Goal: Transaction & Acquisition: Purchase product/service

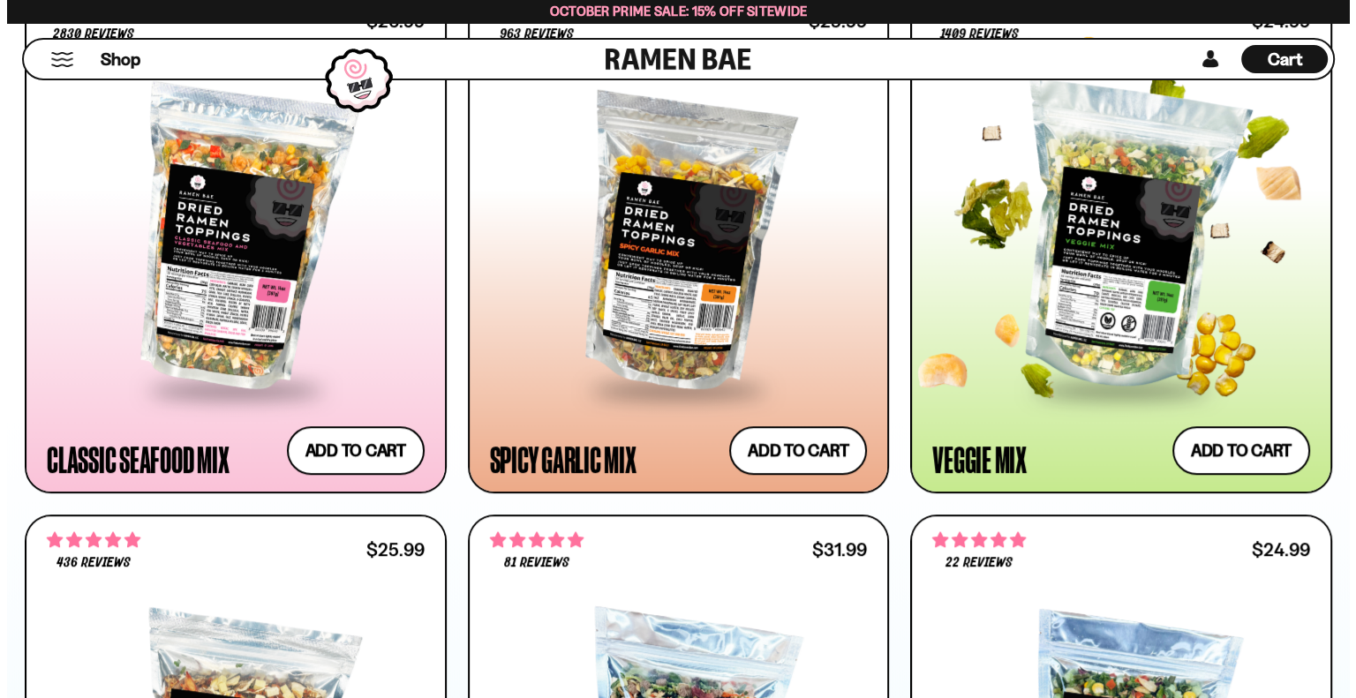
scroll to position [1147, 0]
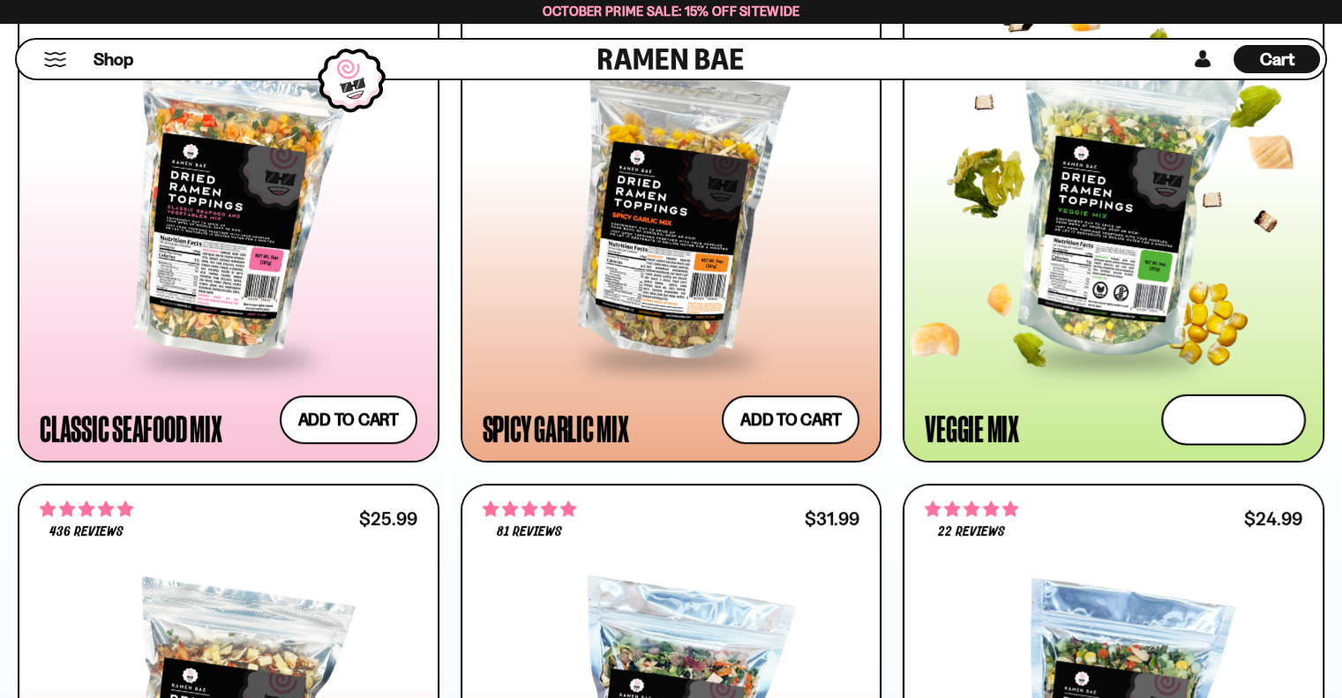
drag, startPoint x: 1214, startPoint y: 423, endPoint x: 1199, endPoint y: 420, distance: 16.1
click at [1214, 422] on button "Add to cart Add ― Regular price $24.99 Regular price Sale price $24.99 Unit pri…" at bounding box center [1233, 420] width 145 height 51
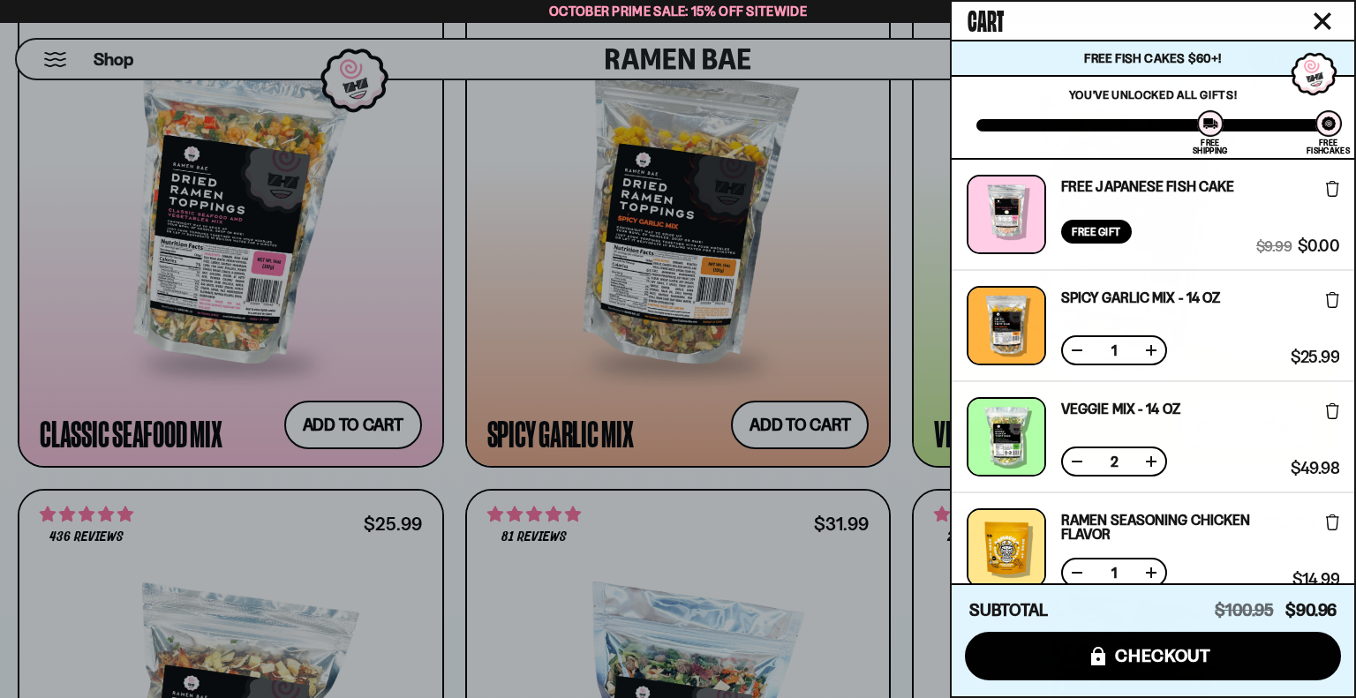
click at [1076, 455] on button at bounding box center [1077, 462] width 18 height 18
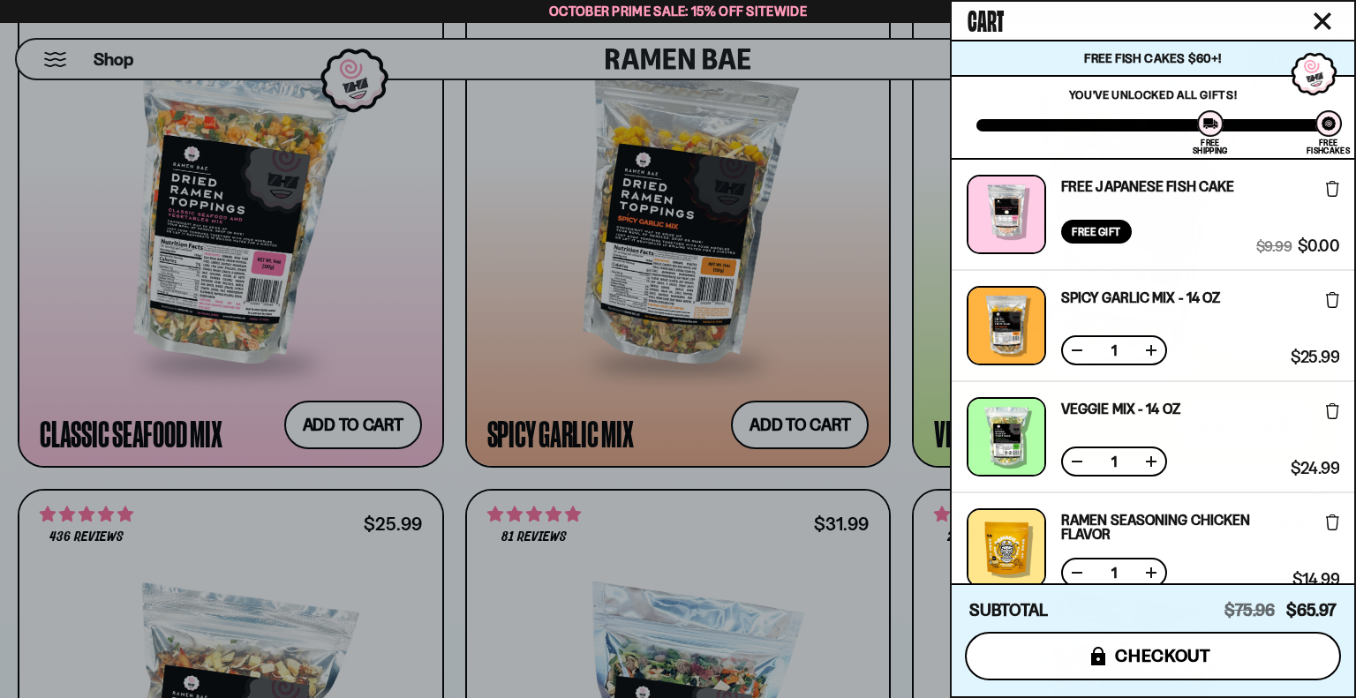
click at [1180, 652] on span "checkout" at bounding box center [1163, 655] width 96 height 19
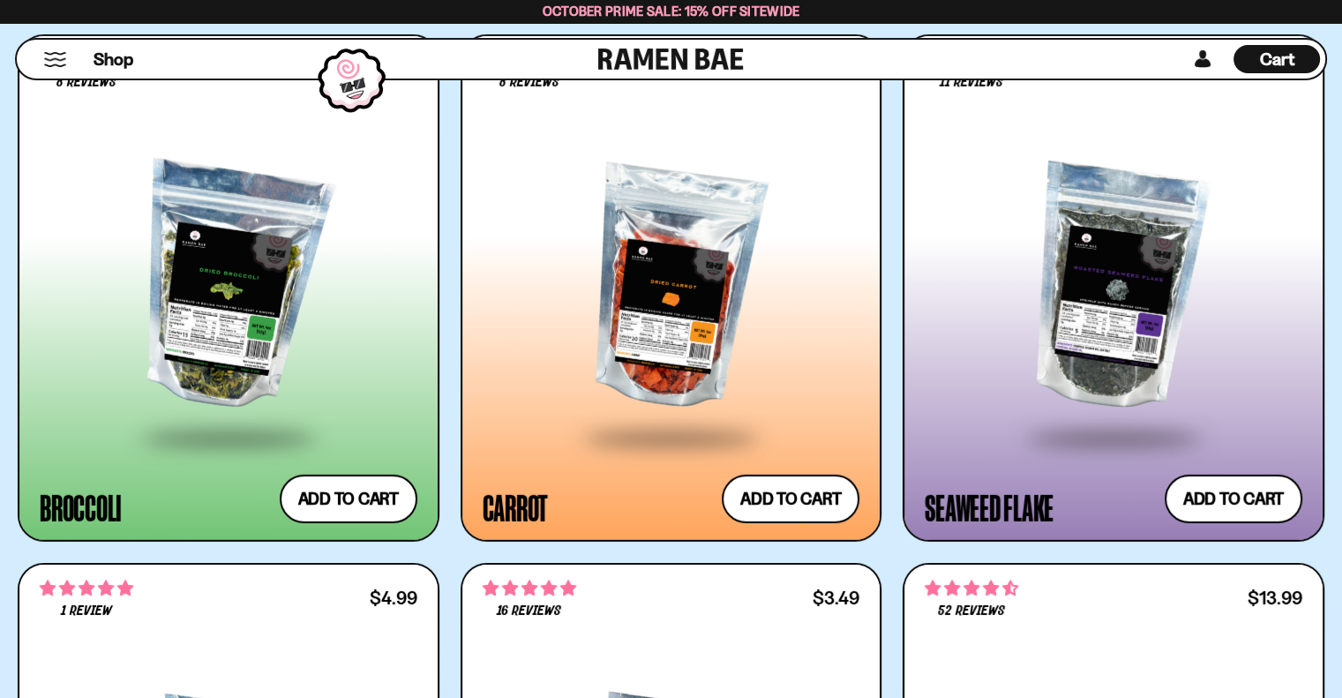
scroll to position [5295, 0]
click at [225, 299] on div at bounding box center [229, 288] width 378 height 297
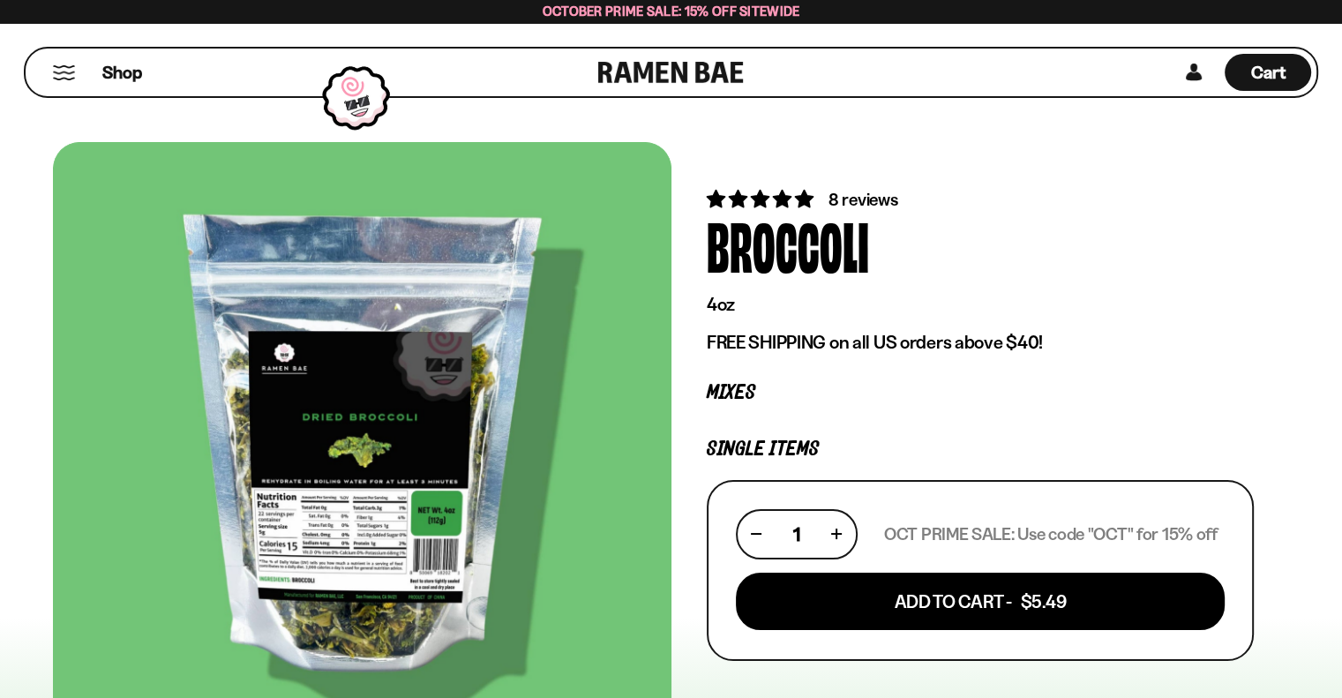
click at [883, 196] on span "8 reviews" at bounding box center [863, 199] width 69 height 21
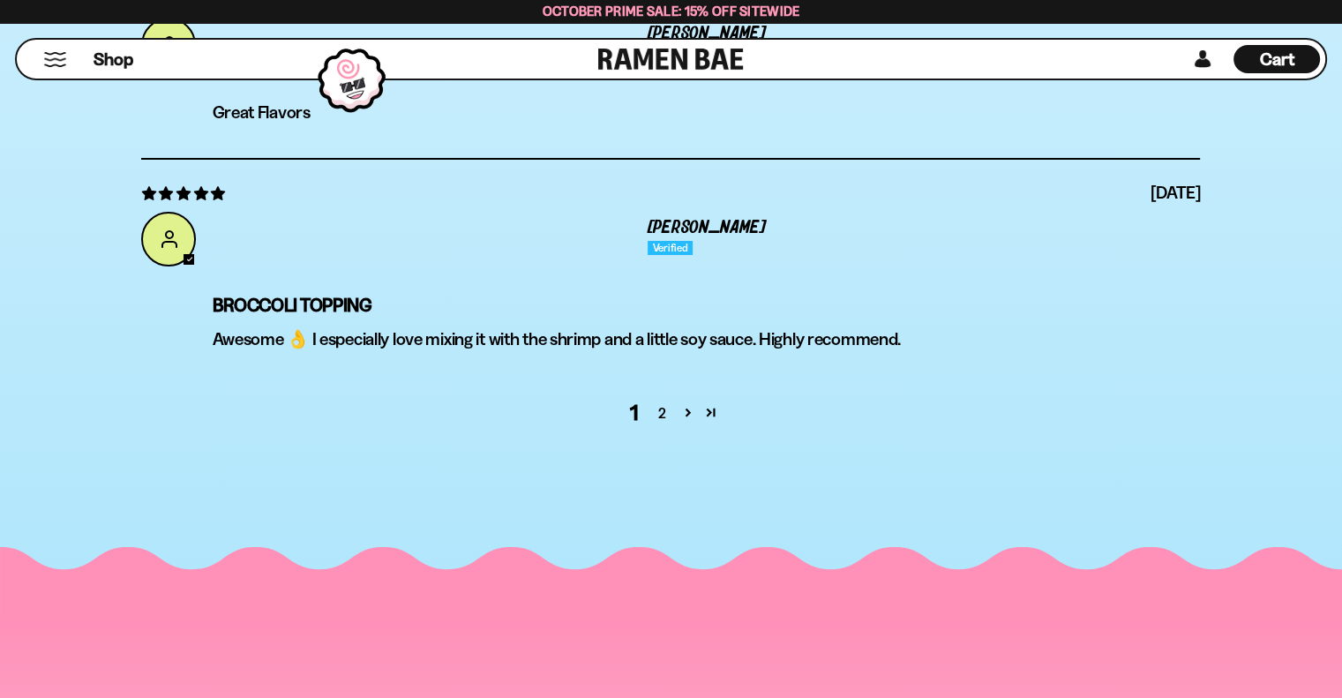
scroll to position [6449, 0]
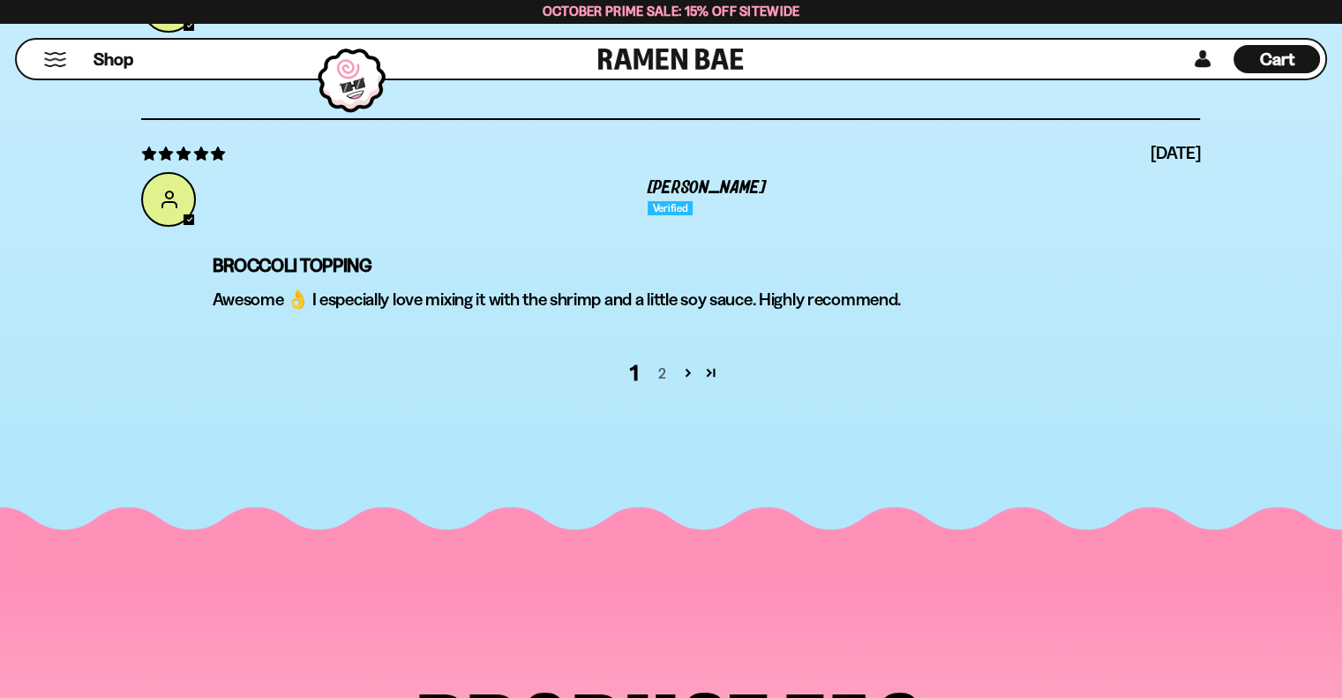
click at [656, 372] on link "2" at bounding box center [662, 373] width 28 height 21
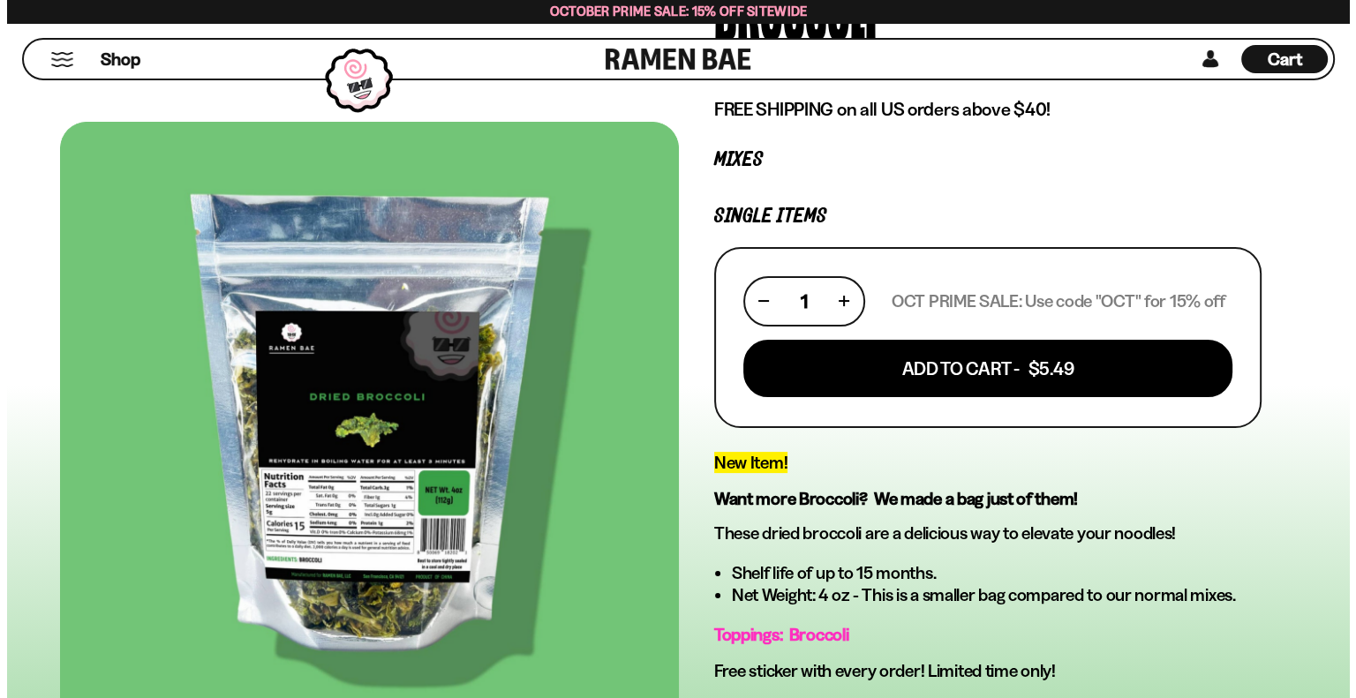
scroll to position [224, 0]
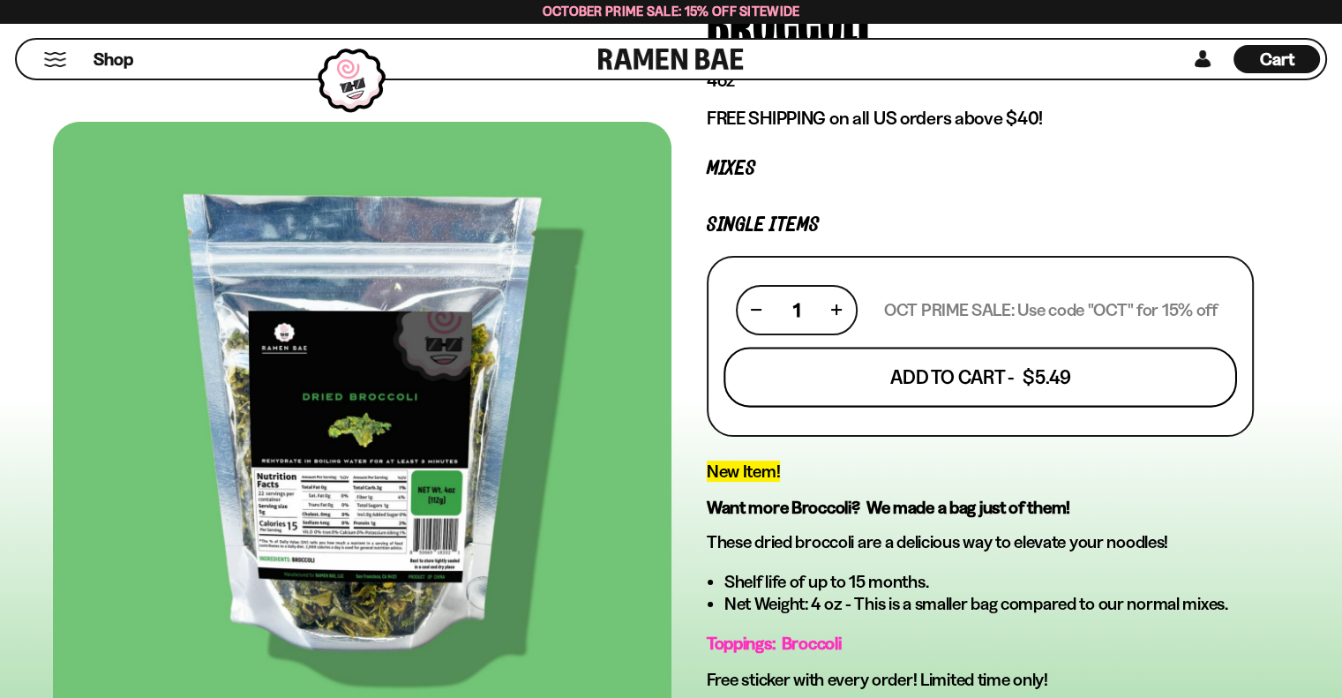
click at [868, 370] on button "Add To Cart - $5.49" at bounding box center [981, 377] width 514 height 60
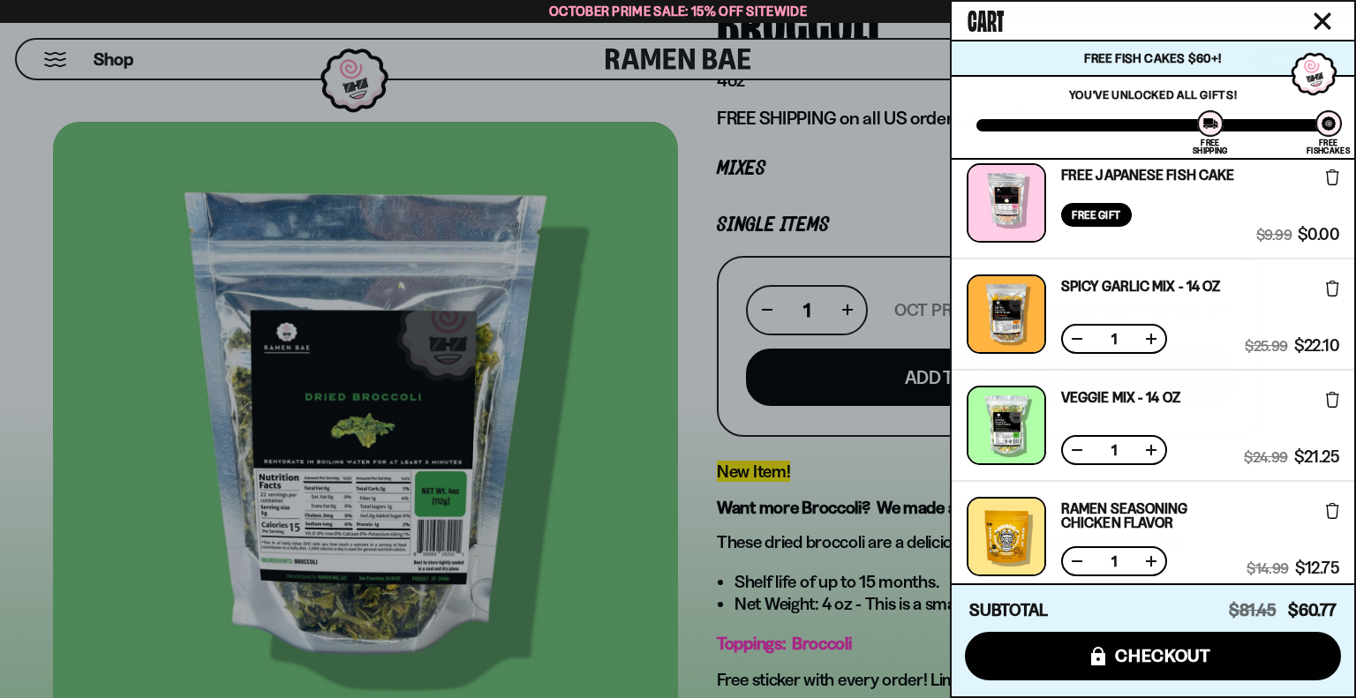
scroll to position [177, 0]
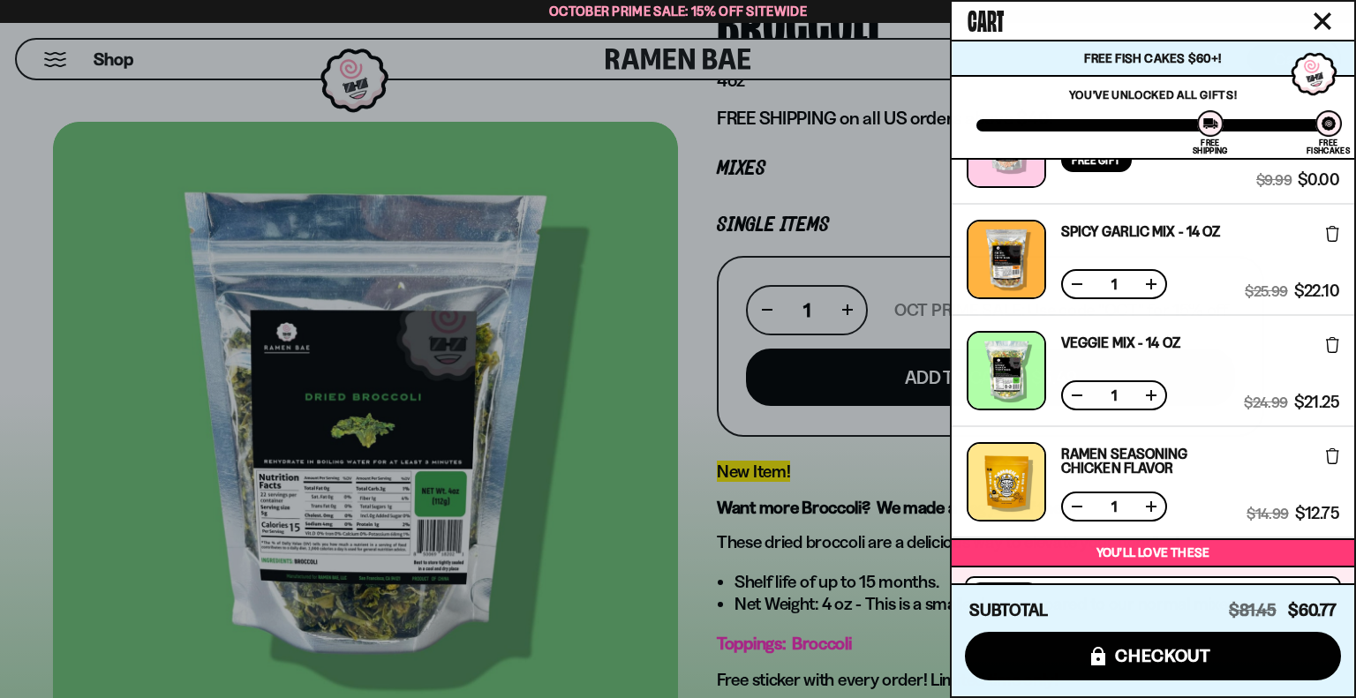
click at [1103, 339] on link "Veggie Mix - 14 OZ" at bounding box center [1120, 342] width 119 height 14
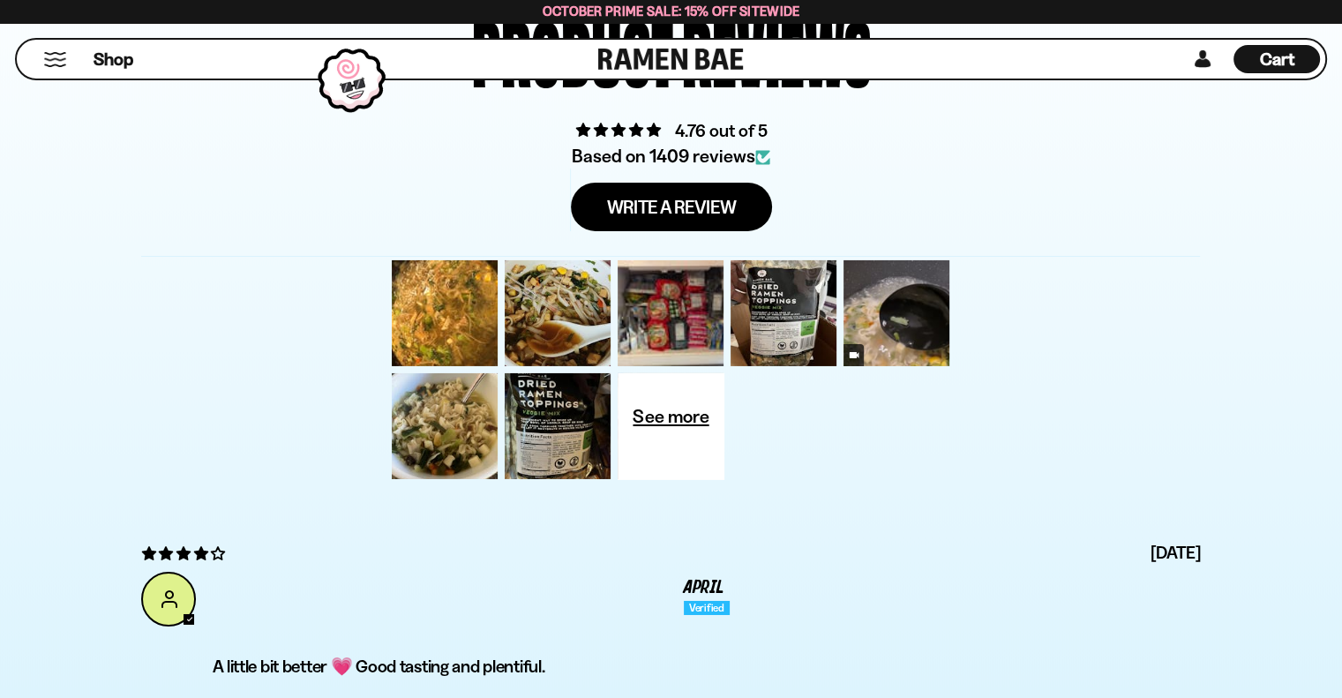
scroll to position [5913, 0]
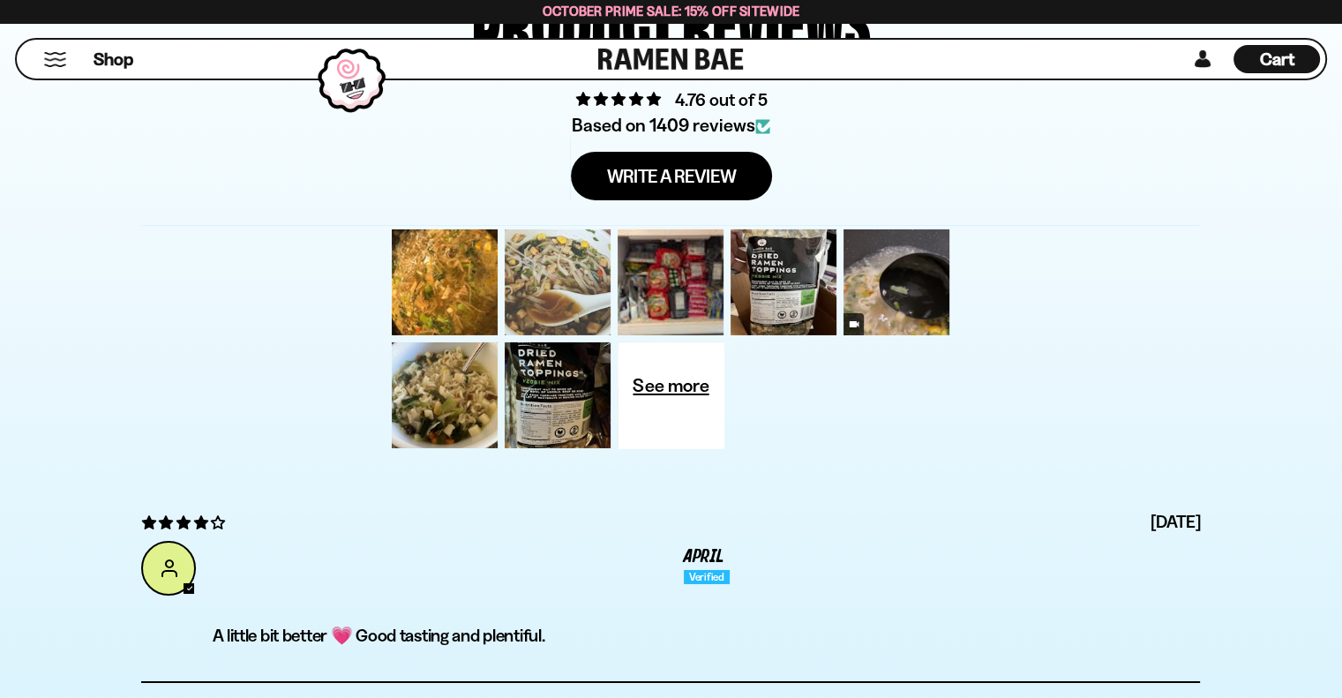
click at [560, 280] on div at bounding box center [557, 282] width 113 height 113
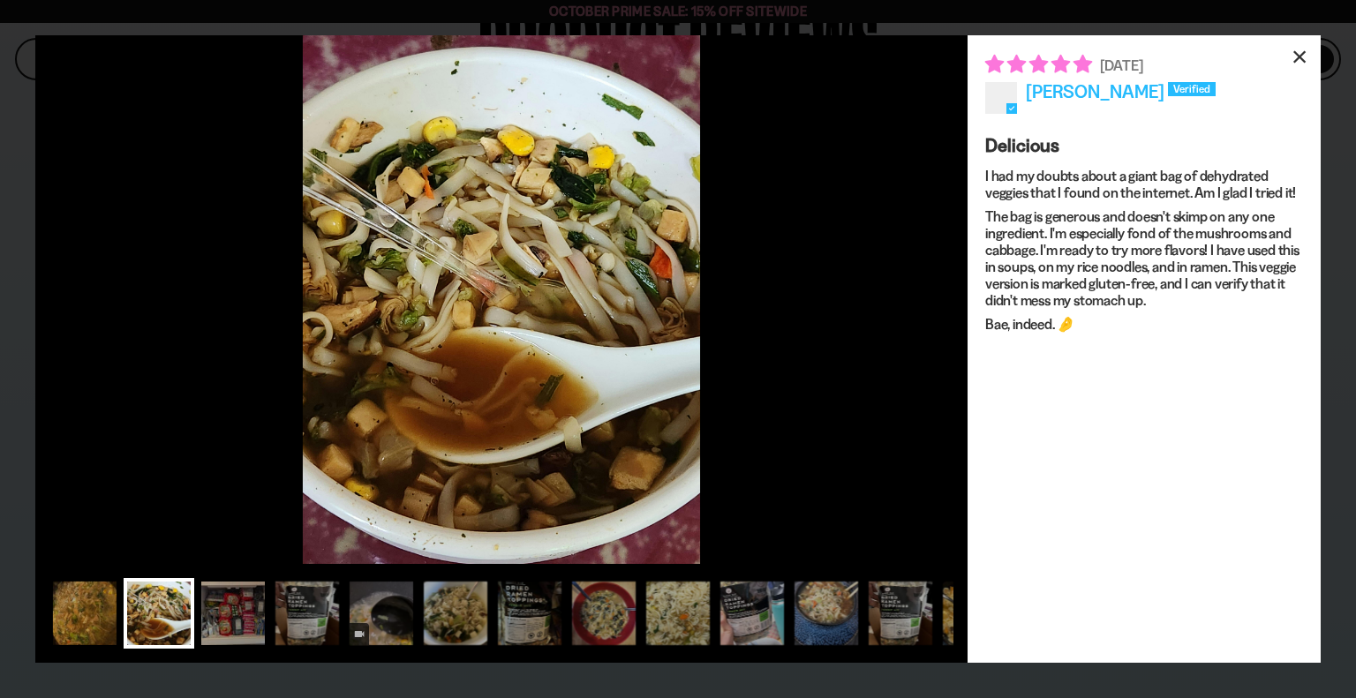
click at [1297, 56] on div "×" at bounding box center [1299, 56] width 42 height 42
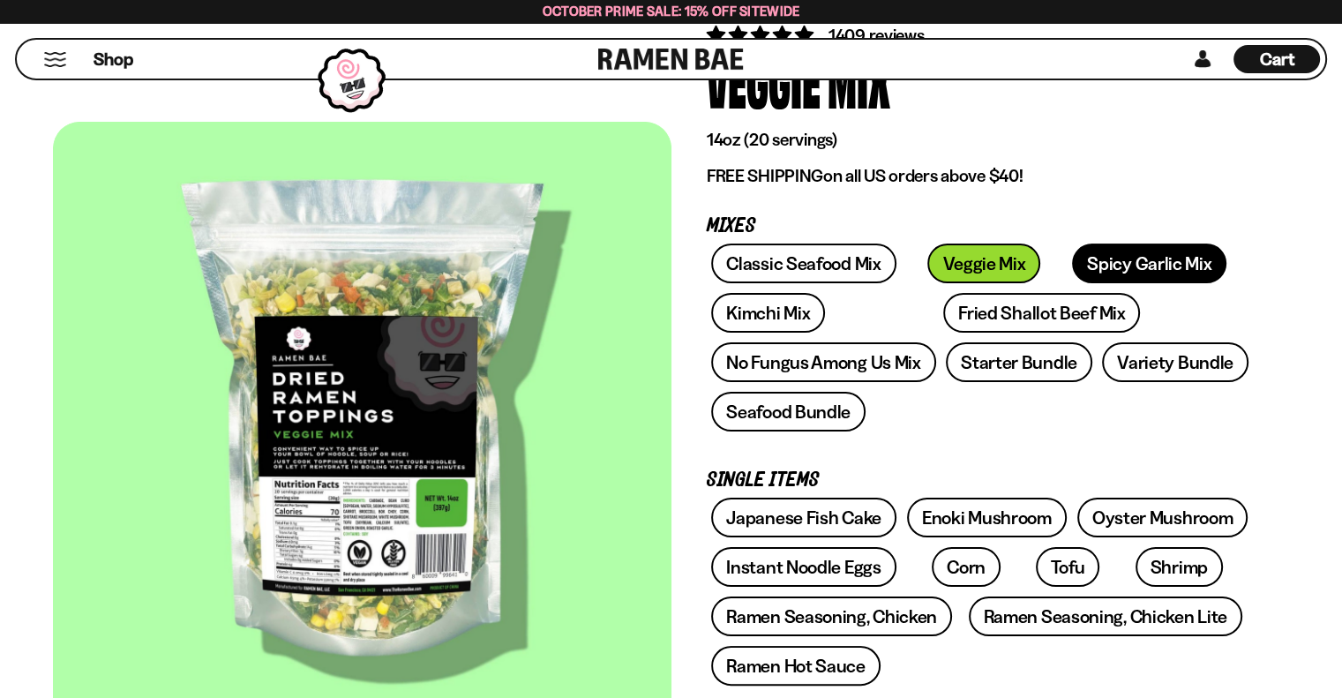
scroll to position [177, 0]
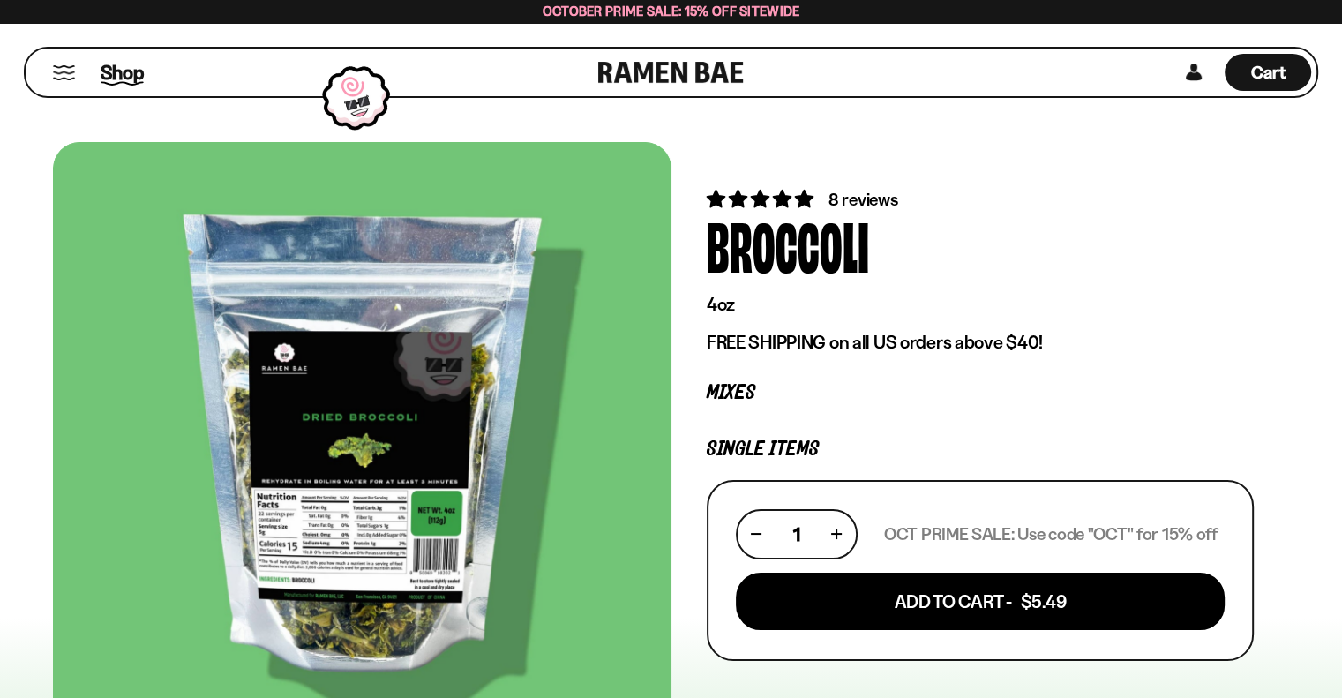
click at [114, 72] on span "Shop" at bounding box center [122, 72] width 43 height 26
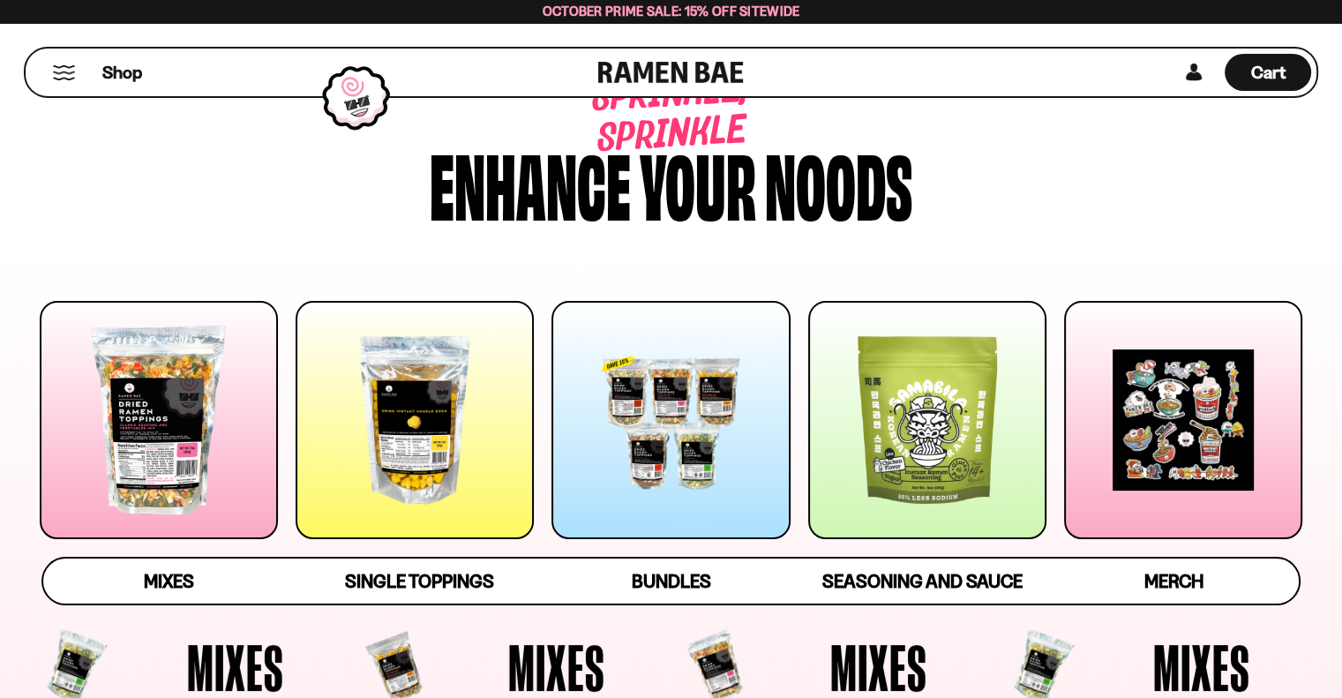
scroll to position [88, 0]
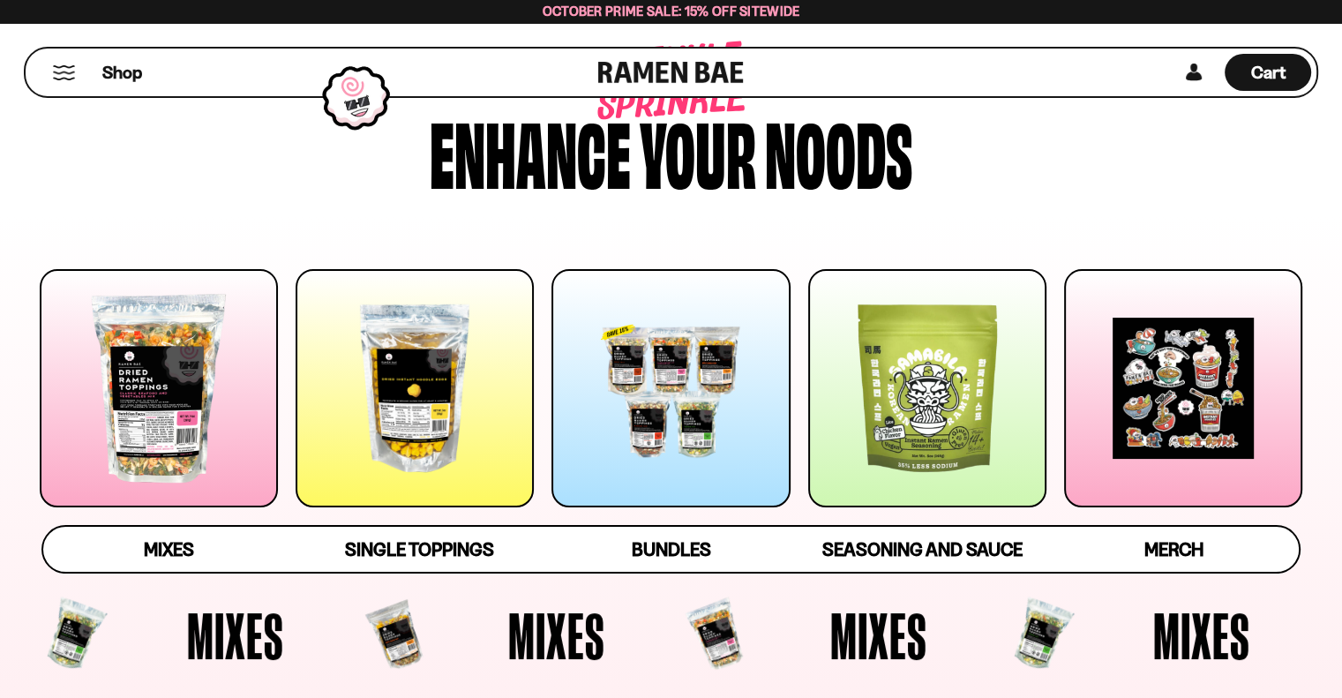
click at [920, 380] on div at bounding box center [927, 388] width 238 height 238
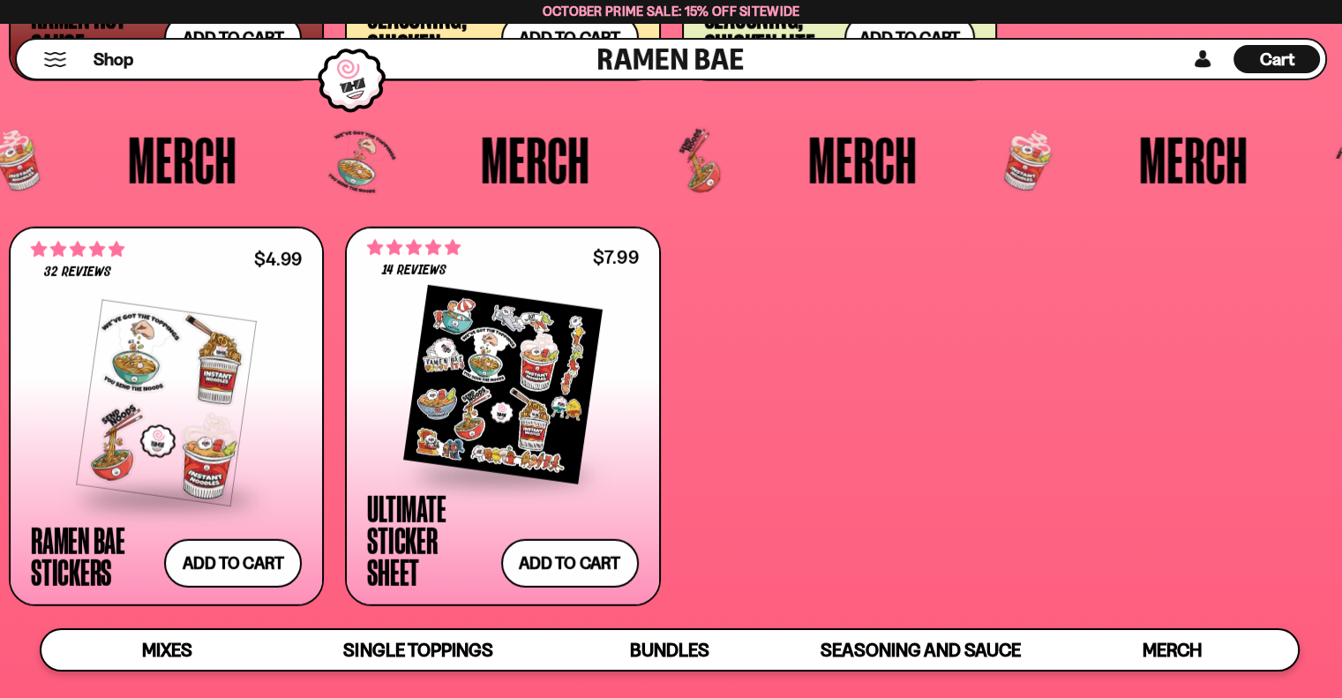
scroll to position [4262, 0]
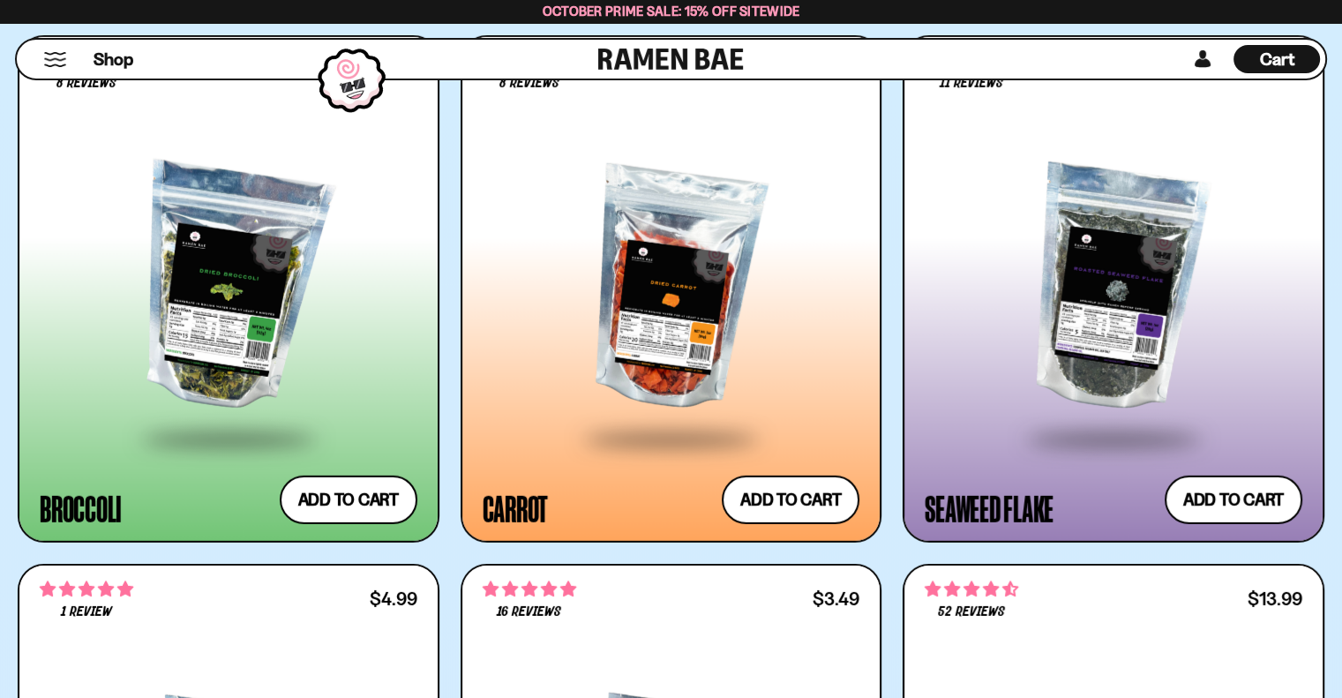
scroll to position [5295, 0]
